Goal: Transaction & Acquisition: Purchase product/service

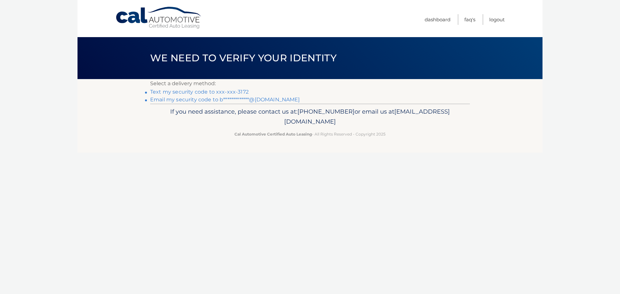
click at [198, 93] on link "Text my security code to xxx-xxx-3172" at bounding box center [199, 92] width 98 height 6
click at [211, 91] on link "Text my security code to xxx-xxx-3172" at bounding box center [199, 92] width 98 height 6
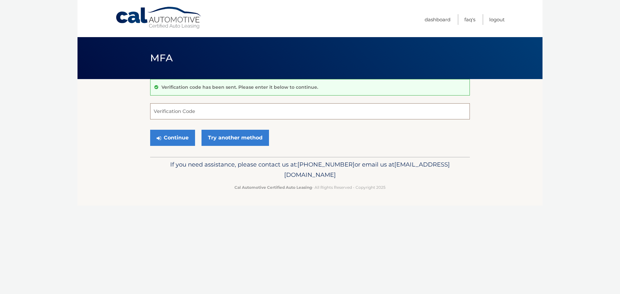
click at [192, 114] on input "Verification Code" at bounding box center [310, 111] width 320 height 16
type input "725193"
click at [182, 137] on button "Continue" at bounding box center [172, 138] width 45 height 16
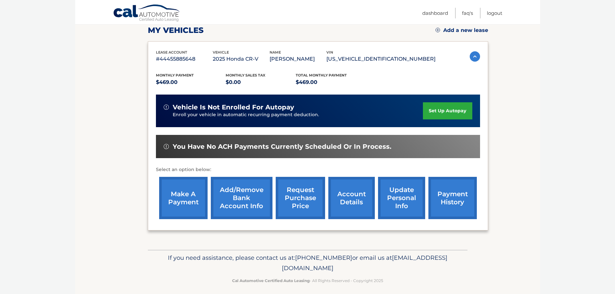
scroll to position [97, 0]
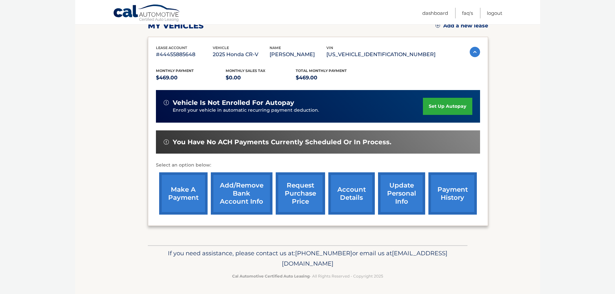
click at [184, 191] on link "make a payment" at bounding box center [183, 193] width 48 height 42
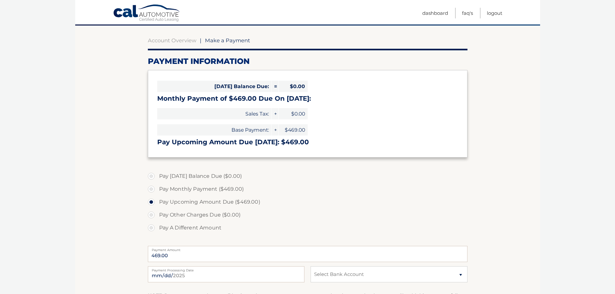
scroll to position [65, 0]
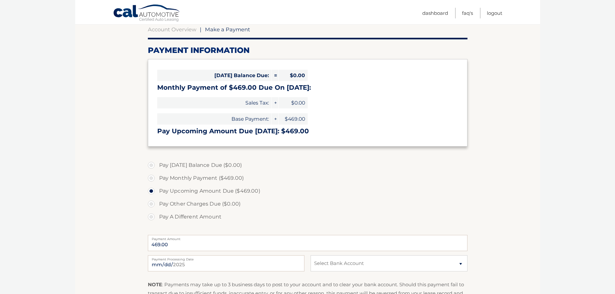
click at [150, 179] on label "Pay Monthly Payment ($469.00)" at bounding box center [308, 178] width 320 height 13
click at [150, 179] on input "Pay Monthly Payment ($469.00)" at bounding box center [153, 177] width 6 height 10
radio input "true"
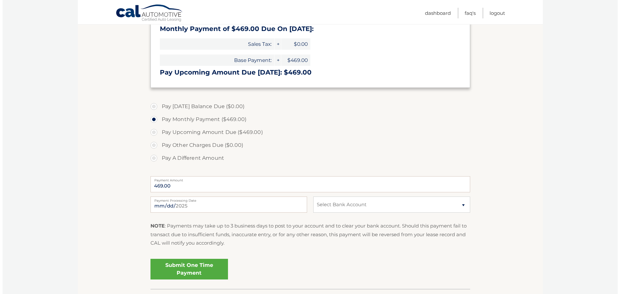
scroll to position [129, 0]
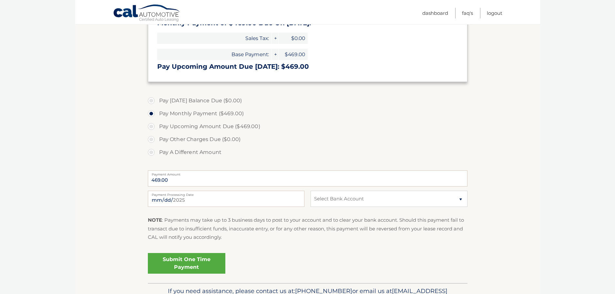
click at [150, 126] on label "Pay Upcoming Amount Due ($469.00)" at bounding box center [308, 126] width 320 height 13
click at [150, 126] on input "Pay Upcoming Amount Due ($469.00)" at bounding box center [153, 125] width 6 height 10
radio input "true"
click at [152, 113] on label "Pay Monthly Payment ($469.00)" at bounding box center [308, 113] width 320 height 13
click at [152, 113] on input "Pay Monthly Payment ($469.00)" at bounding box center [153, 112] width 6 height 10
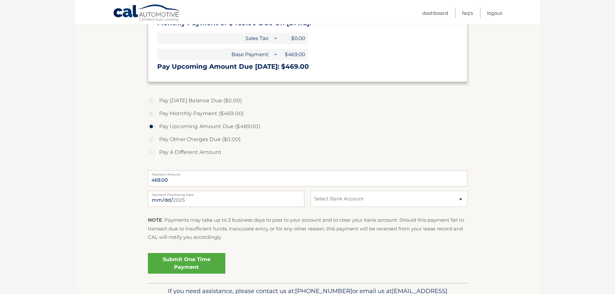
radio input "true"
click at [458, 199] on select "Select Bank Account Checking WELLS FARGO BANK *****1123 Checking WELLS FARGO BA…" at bounding box center [389, 199] width 157 height 16
select select "ODhhNGU1N2EtMWU0Yi00OThiLTg4YzktZGY1NDMyNGM4ZDVj"
click at [311, 191] on select "Select Bank Account Checking WELLS FARGO BANK *****1123 Checking WELLS FARGO BA…" at bounding box center [389, 199] width 157 height 16
click at [192, 261] on link "Submit One Time Payment" at bounding box center [187, 263] width 78 height 21
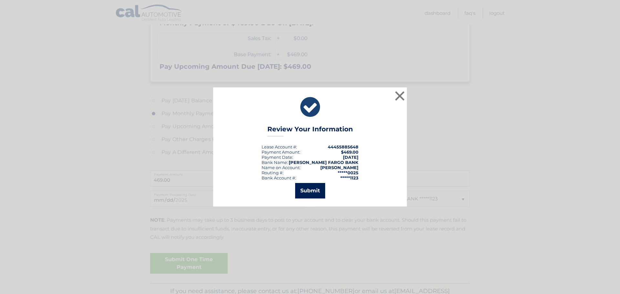
click at [306, 191] on button "Submit" at bounding box center [310, 191] width 30 height 16
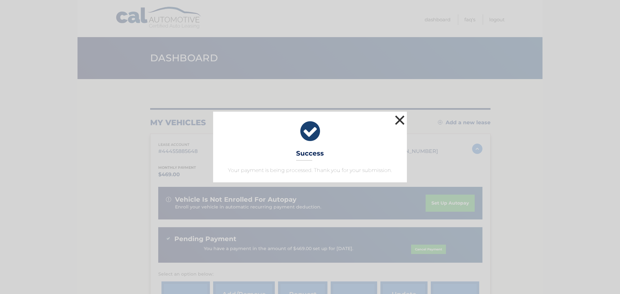
click at [399, 119] on button "×" at bounding box center [399, 120] width 13 height 13
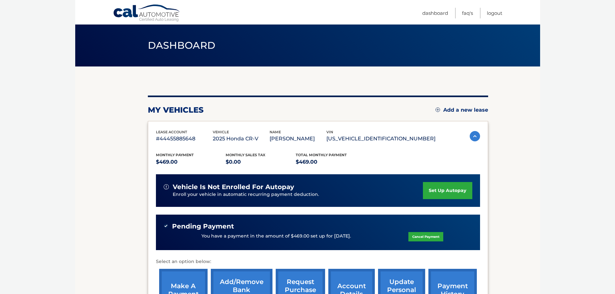
scroll to position [109, 0]
